Goal: Task Accomplishment & Management: Use online tool/utility

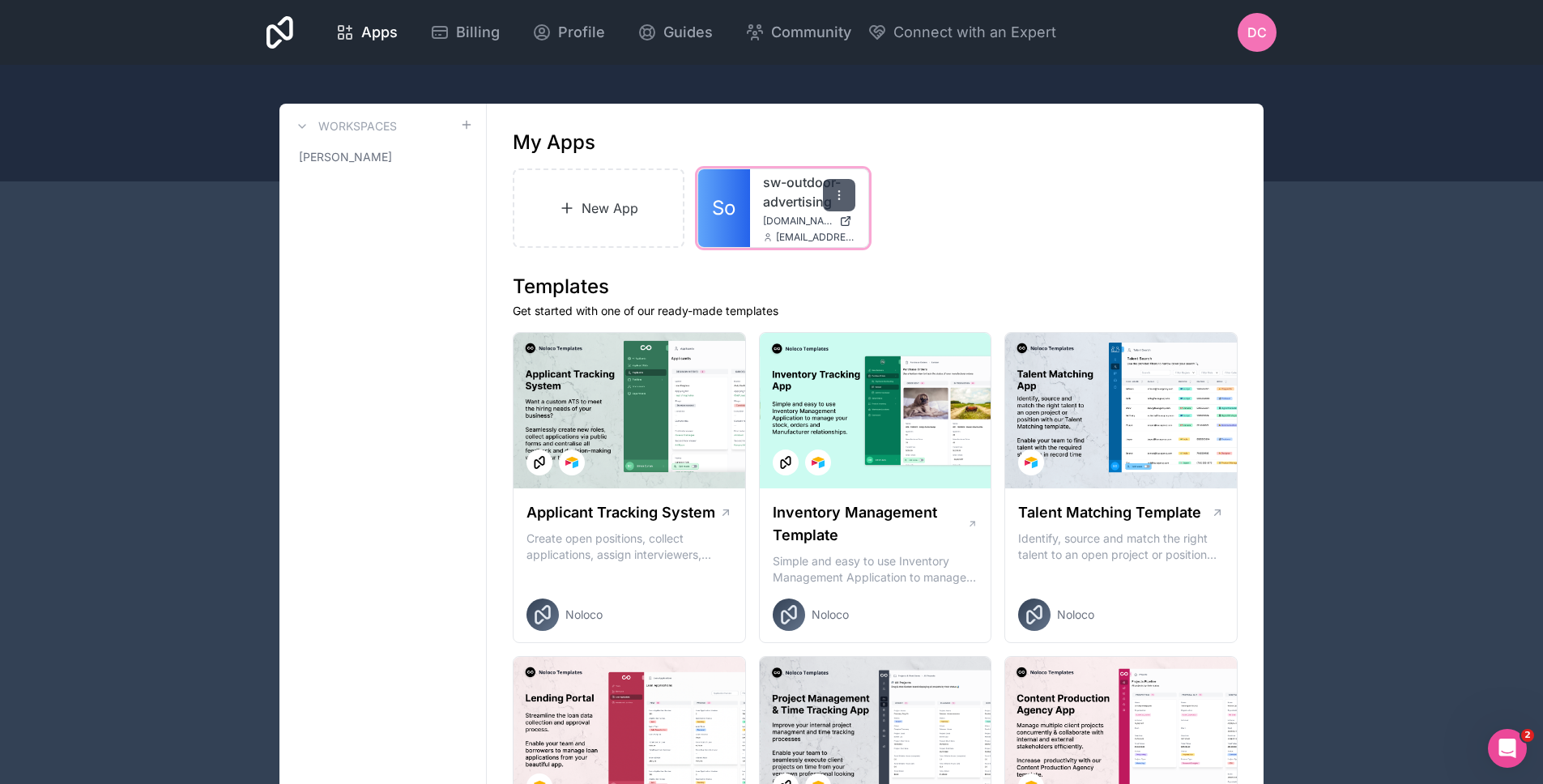
click at [841, 202] on div at bounding box center [839, 194] width 32 height 32
click at [848, 191] on div at bounding box center [839, 194] width 32 height 32
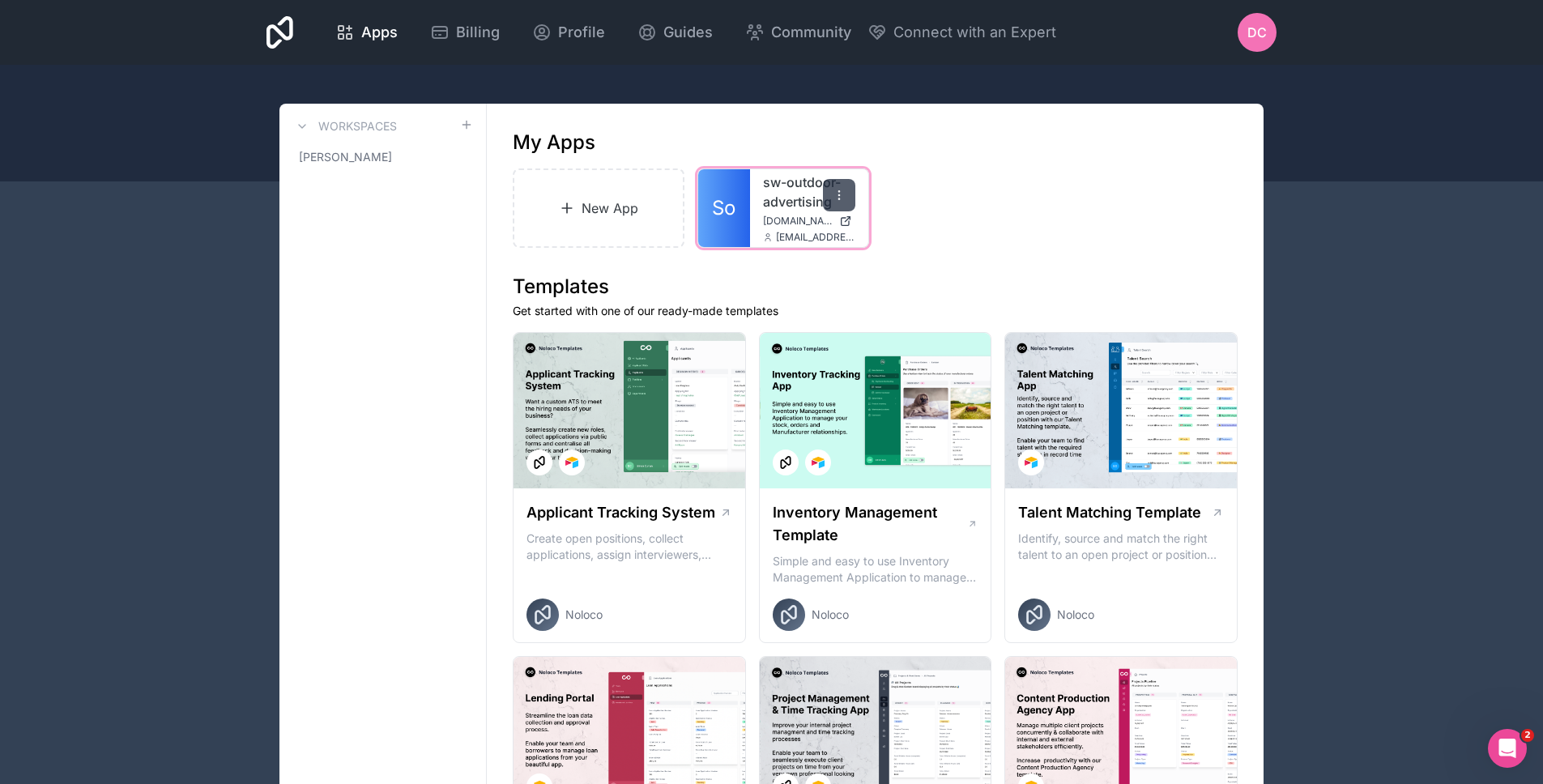
click at [843, 195] on icon at bounding box center [839, 195] width 13 height 13
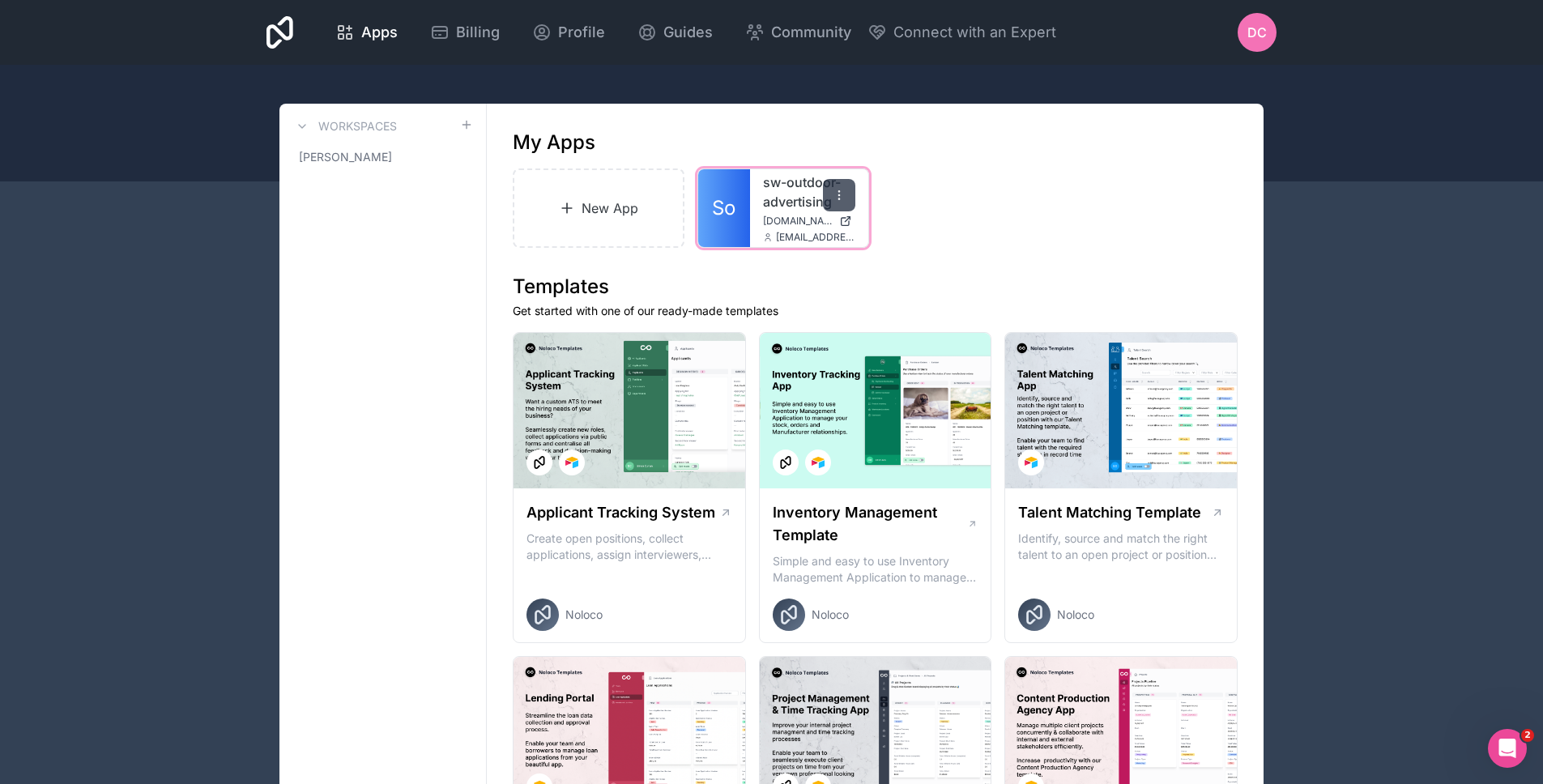
click at [846, 196] on div at bounding box center [839, 194] width 32 height 32
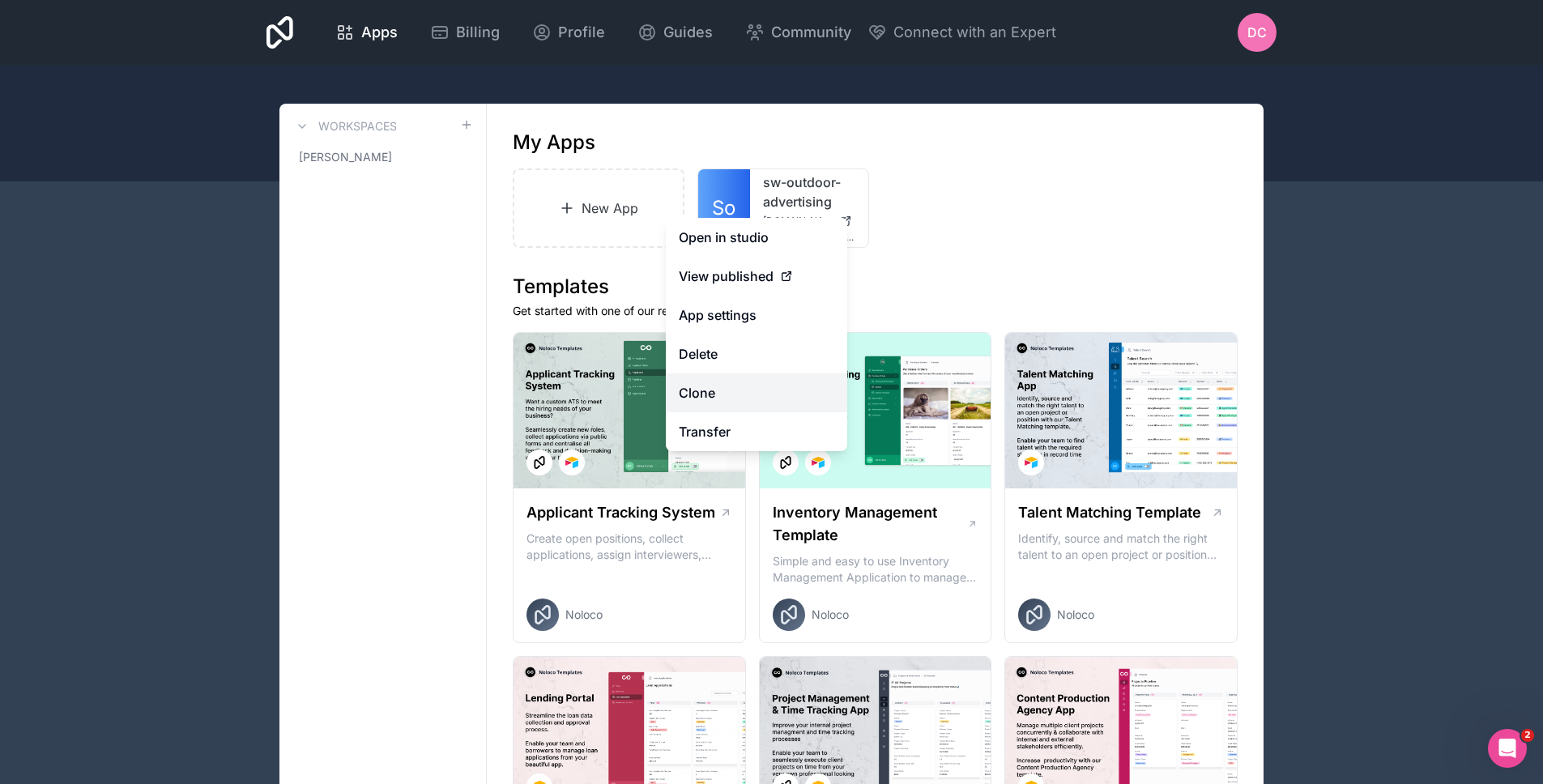
click at [767, 383] on link "Clone" at bounding box center [756, 393] width 181 height 39
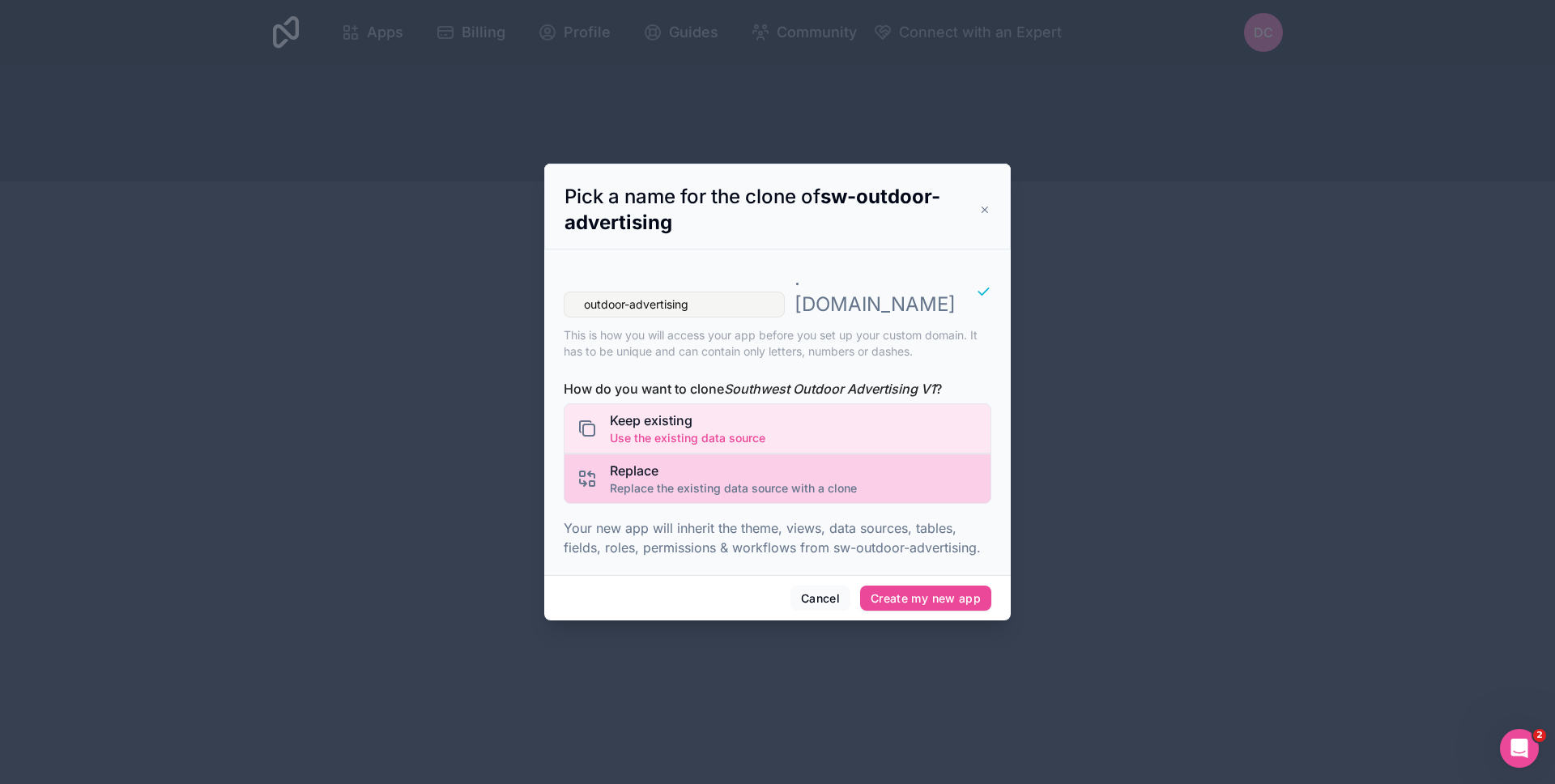
type input "outdoor-advertising"
click at [802, 454] on div "Replace Replace the existing data source with a clone" at bounding box center [777, 479] width 428 height 51
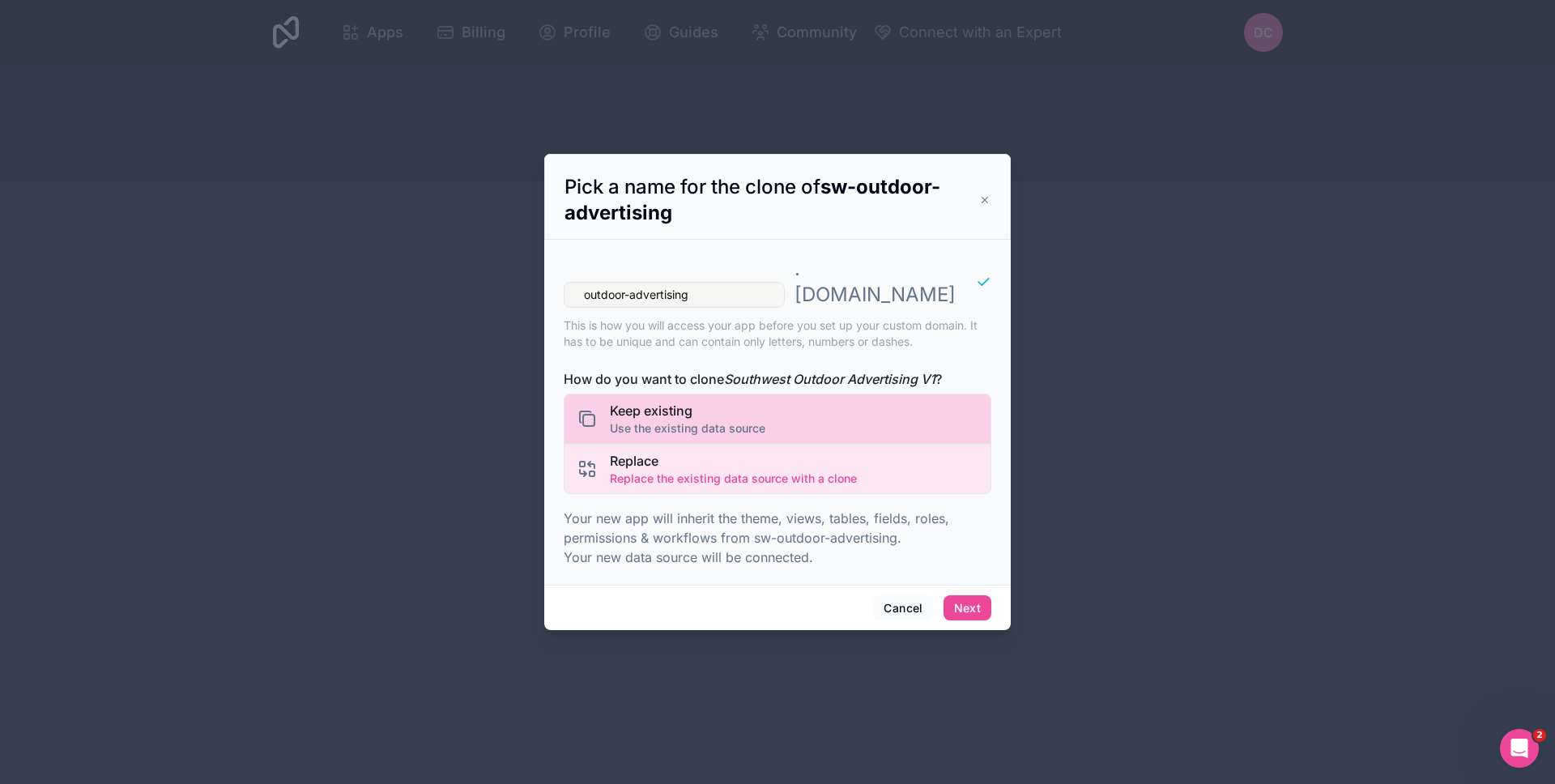
click at [788, 409] on div "Keep existing Use the existing data source" at bounding box center [777, 419] width 428 height 51
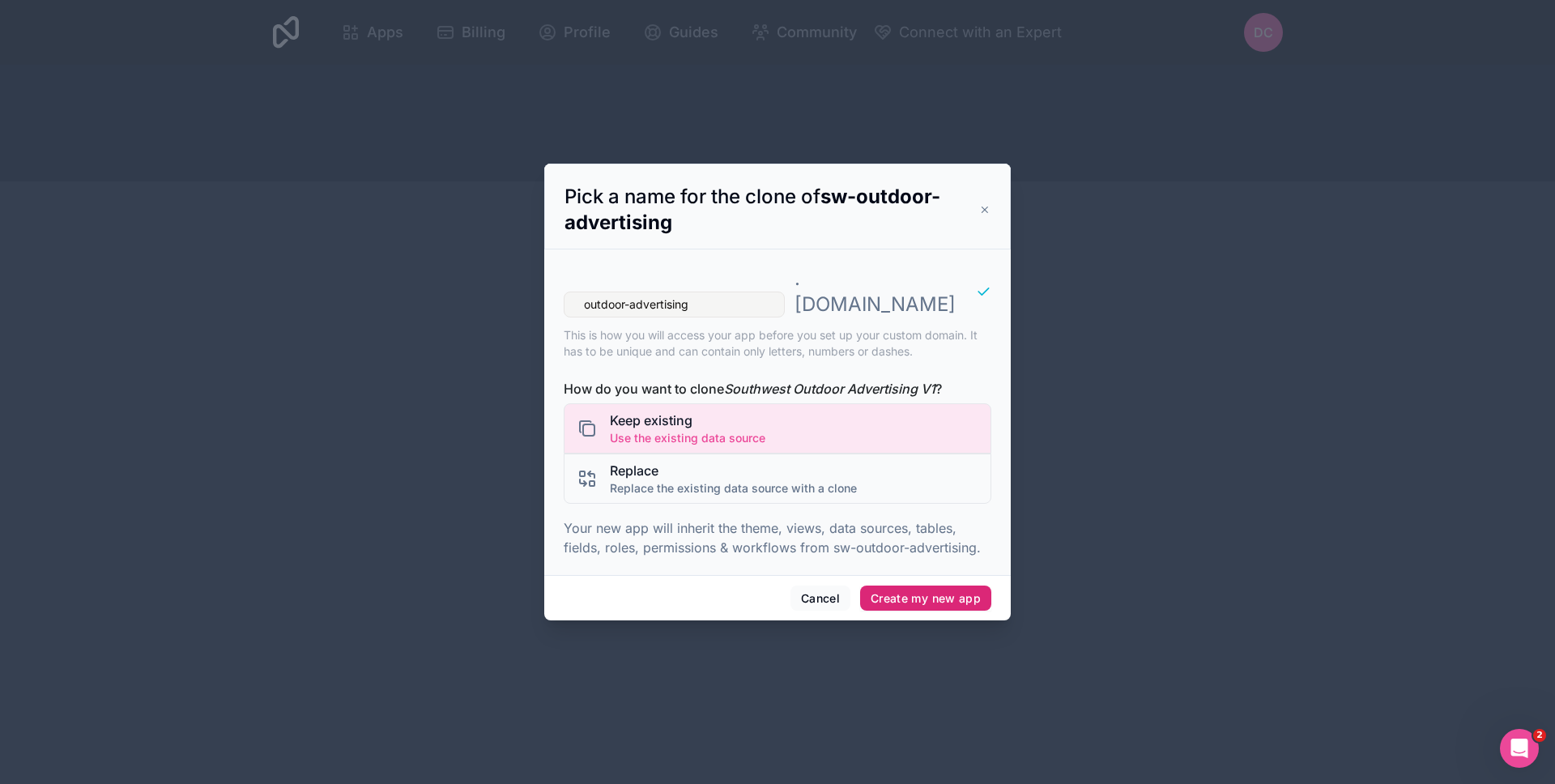
click at [907, 585] on button "Create my new app" at bounding box center [925, 598] width 132 height 26
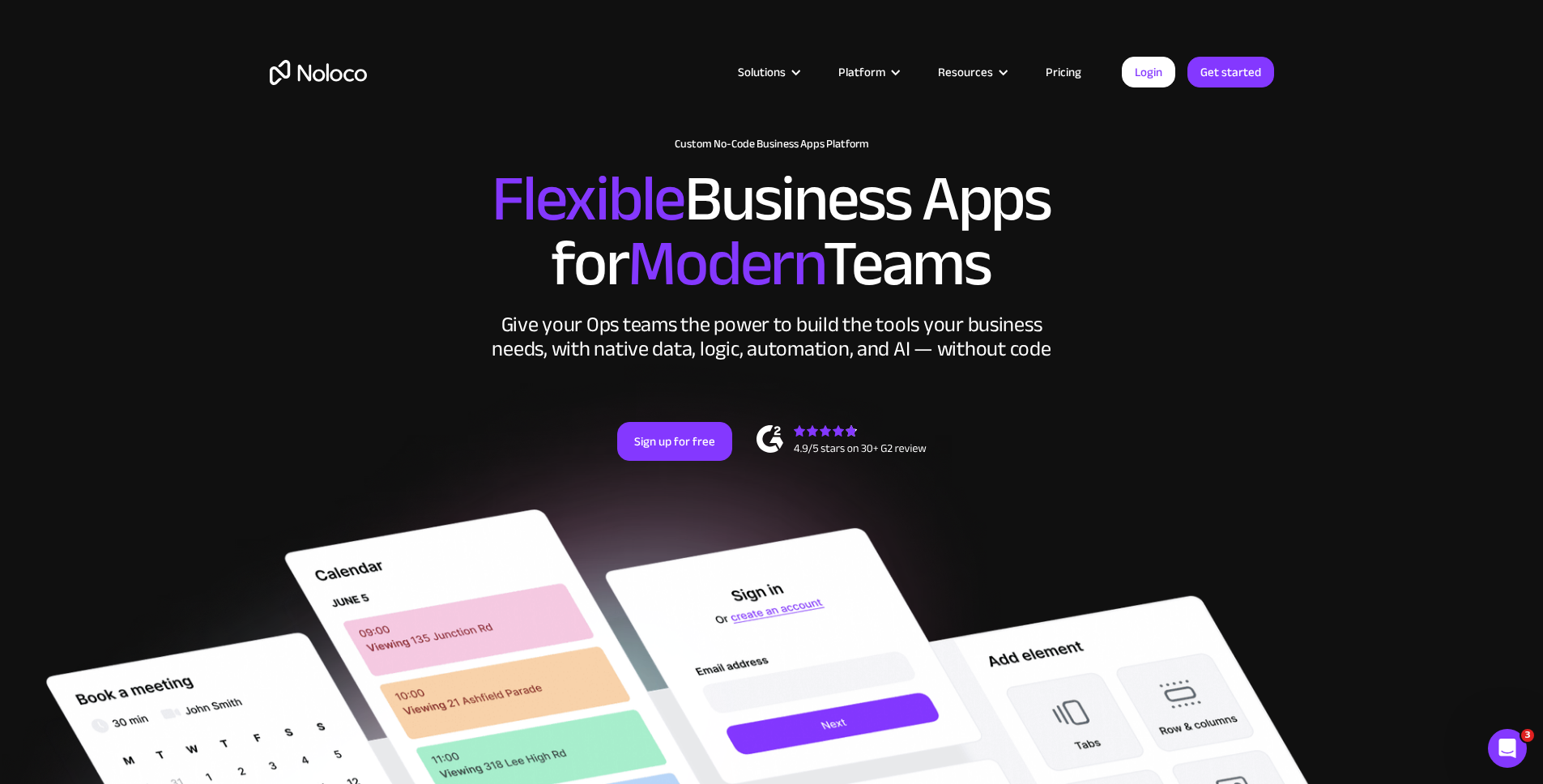
click at [283, 56] on div "Solutions Use Cases Business Types Project Management Keep track of customers, …" at bounding box center [772, 88] width 1037 height 96
click at [288, 67] on img "home" at bounding box center [319, 72] width 98 height 25
